Goal: Transaction & Acquisition: Download file/media

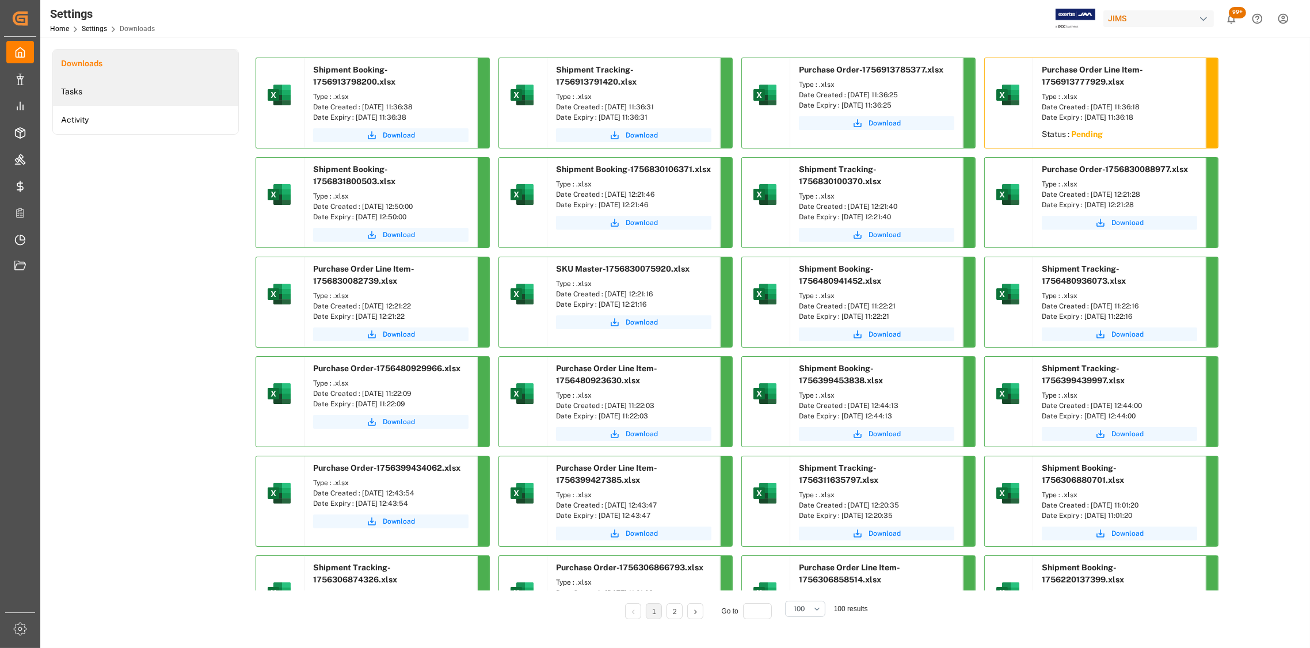
click at [82, 85] on li "Tasks" at bounding box center [145, 92] width 185 height 28
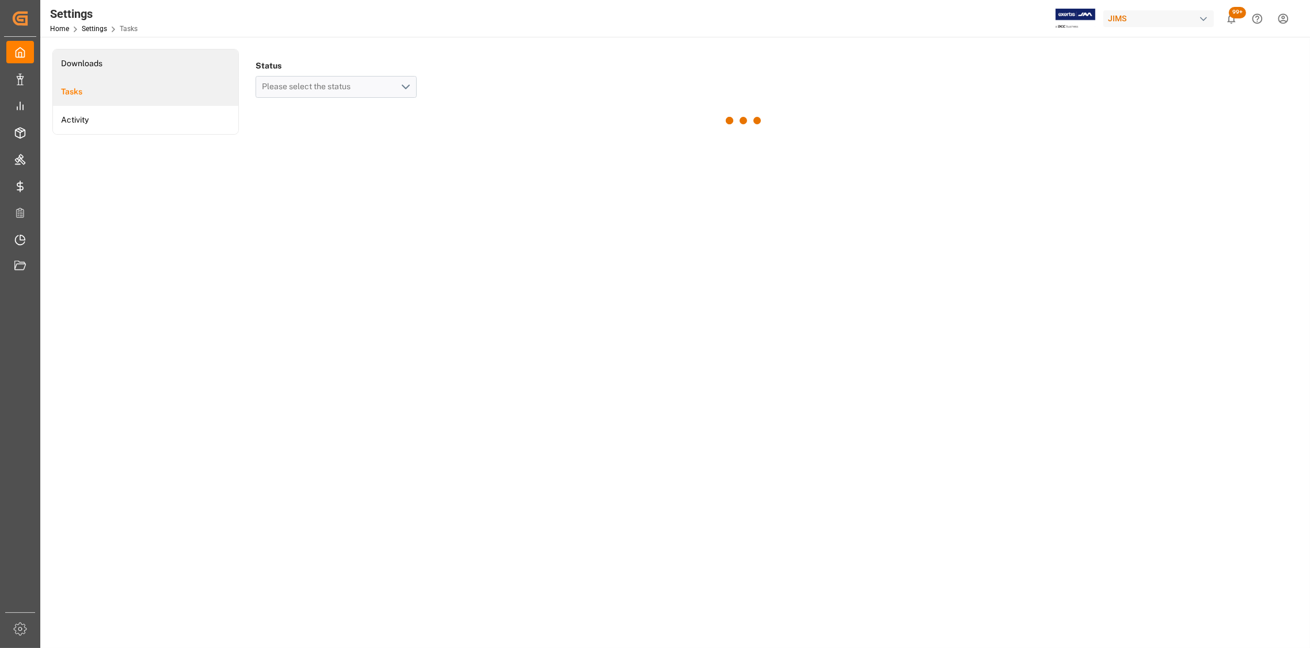
click at [87, 63] on li "Downloads" at bounding box center [145, 63] width 185 height 28
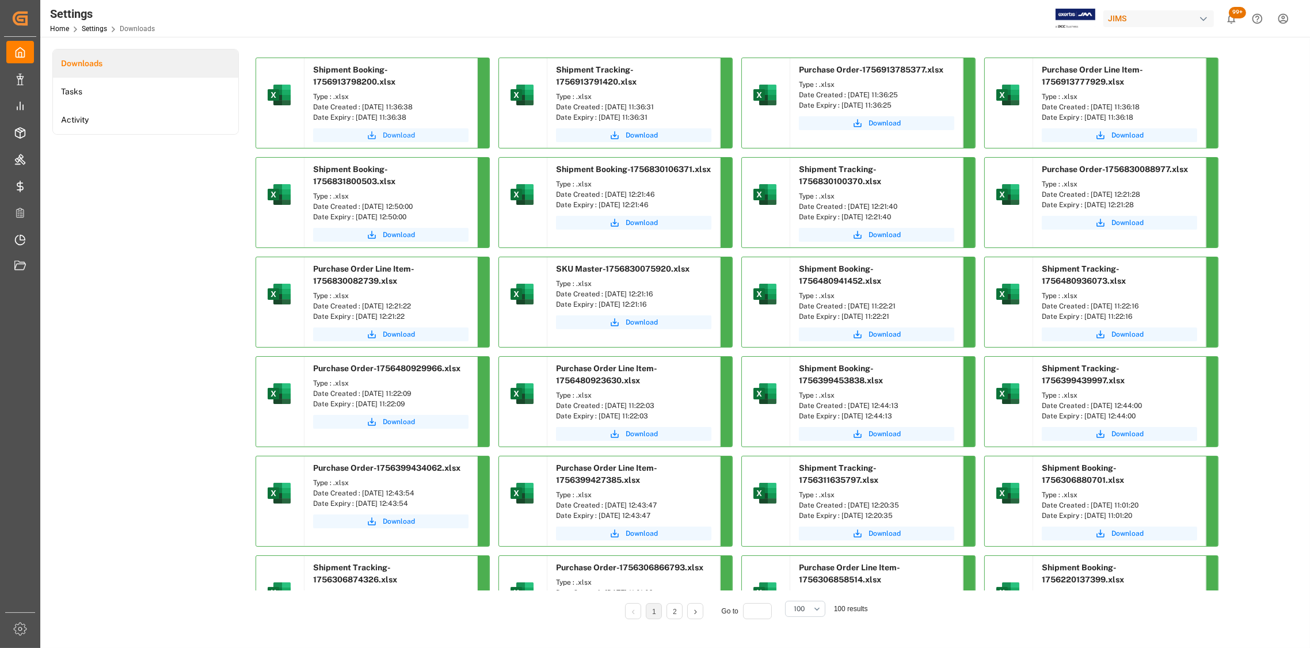
click at [399, 136] on span "Download" at bounding box center [399, 135] width 32 height 10
click at [635, 132] on span "Download" at bounding box center [642, 135] width 32 height 10
click at [887, 120] on span "Download" at bounding box center [884, 123] width 32 height 10
click at [1127, 135] on span "Download" at bounding box center [1127, 135] width 32 height 10
